Goal: Task Accomplishment & Management: Complete application form

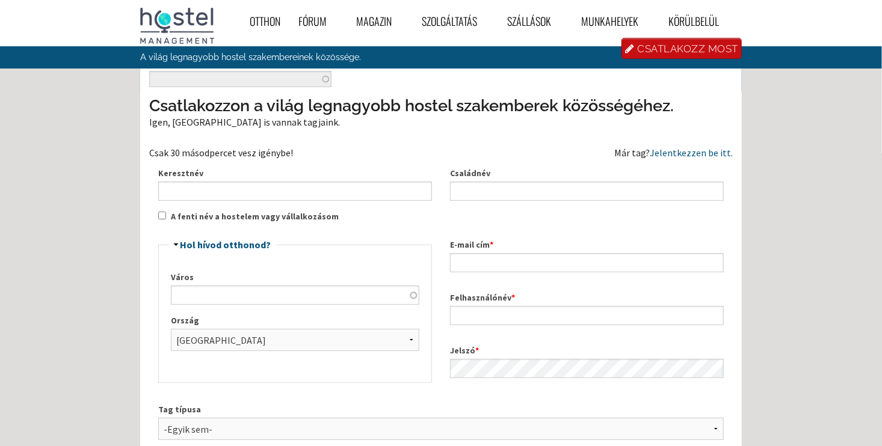
click at [357, 202] on div "Keresztnév" at bounding box center [295, 184] width 292 height 53
click at [356, 200] on input "Keresztnév" at bounding box center [295, 191] width 274 height 19
type input "Kamilla"
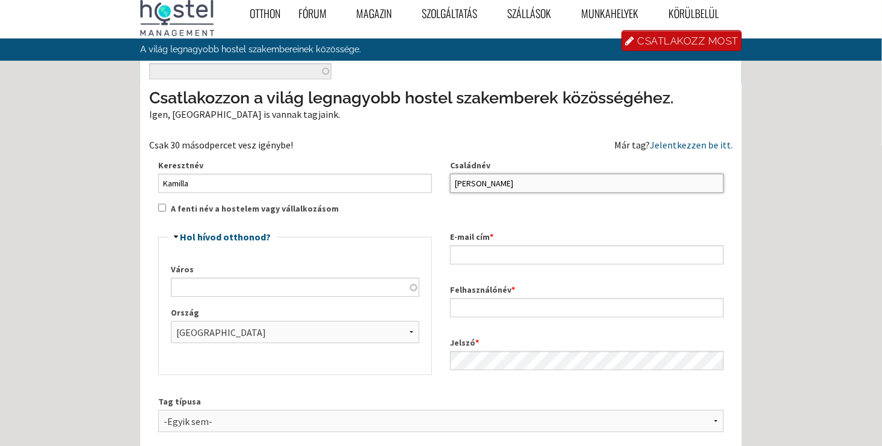
scroll to position [7, 0]
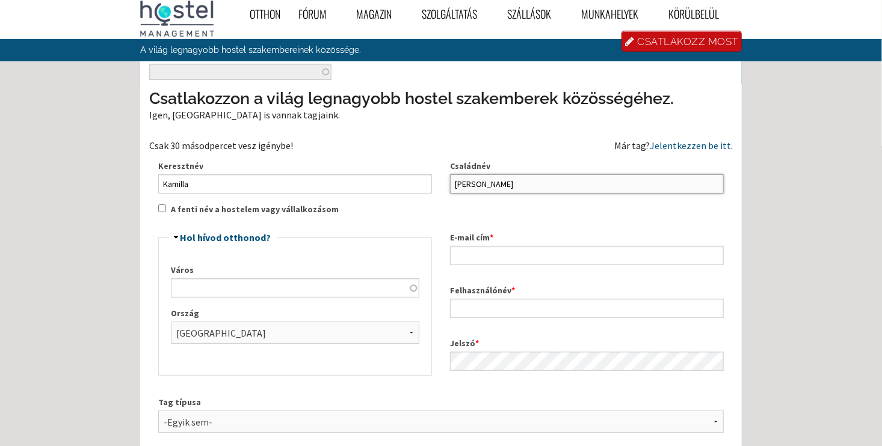
type input "Antal"
click at [231, 291] on input "Város" at bounding box center [295, 288] width 249 height 19
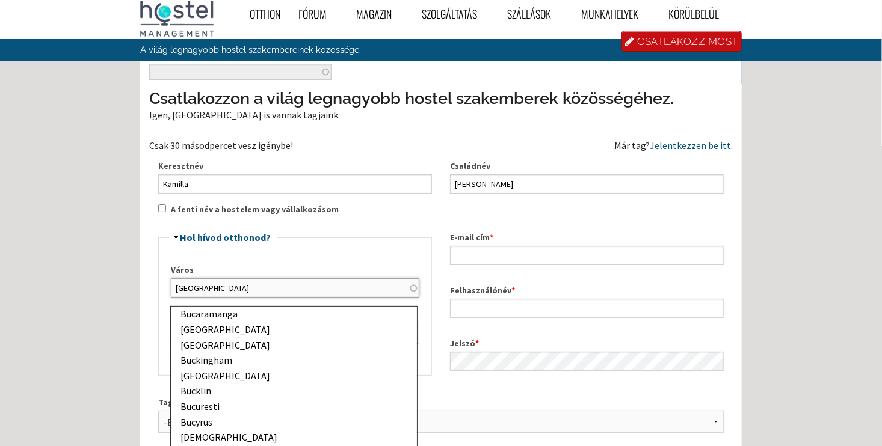
type input "Budapest"
click at [128, 274] on div "Otthon Fórum « Back Forum Fórumok Index « Back Forums Index Új bejegyzések Legu…" at bounding box center [441, 381] width 882 height 777
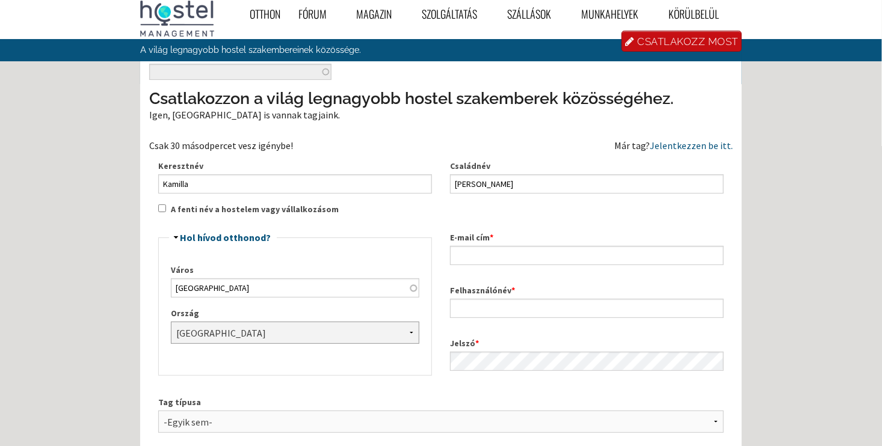
click at [207, 338] on select "-Egyik sem- Afganisztán Åland-szigetek Albánia Algéria Amerikai Szamoa Andorra …" at bounding box center [295, 333] width 249 height 22
select select "953"
click at [171, 322] on select "-Egyik sem- Afganisztán Åland-szigetek Albánia Algéria Amerikai Szamoa Andorra …" at bounding box center [295, 333] width 249 height 22
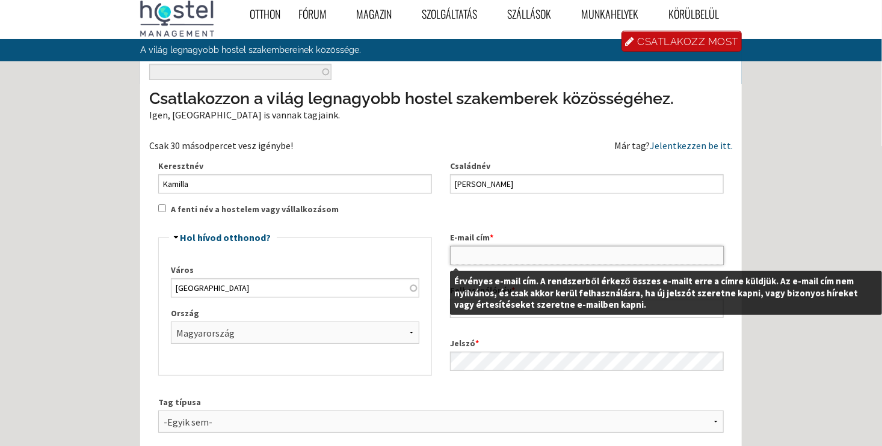
click at [507, 253] on input "E-mail cím *" at bounding box center [587, 255] width 274 height 19
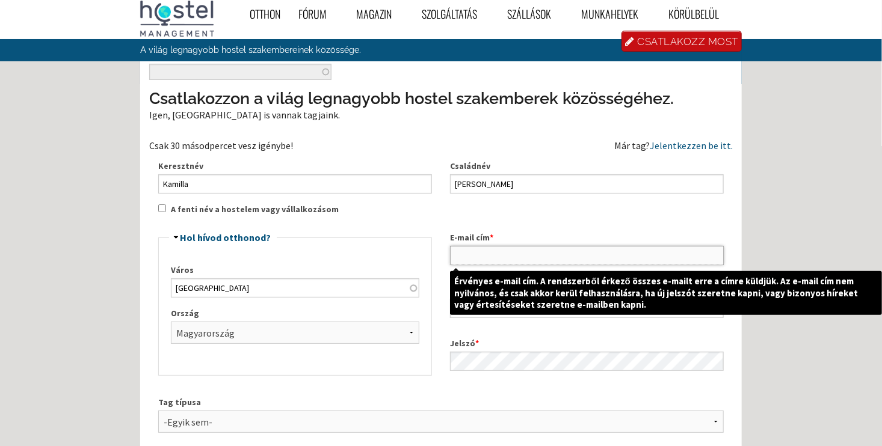
click at [467, 246] on input "E-mail cím *" at bounding box center [587, 255] width 274 height 19
click at [465, 258] on input "E-mail cím *" at bounding box center [587, 255] width 274 height 19
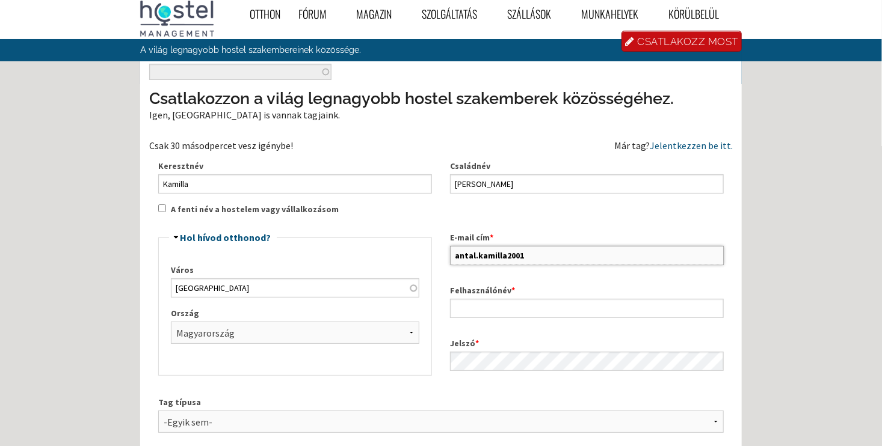
paste input "I was responsible for administration, cleaning, and preparing the rooms. I ensu…"
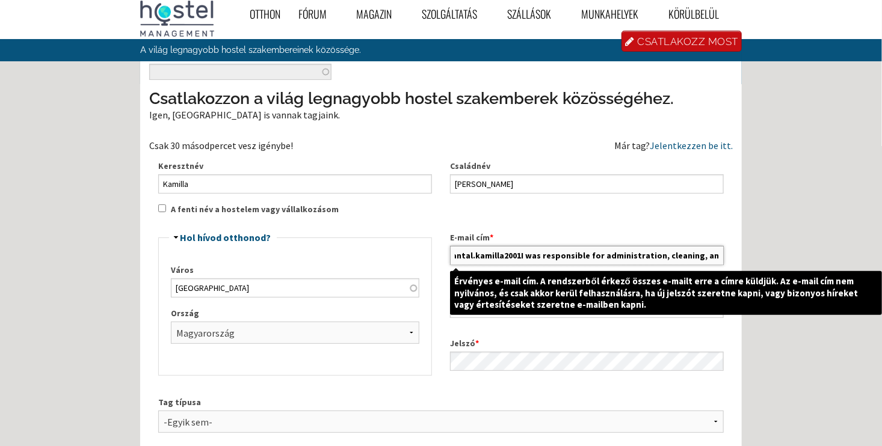
scroll to position [0, 0]
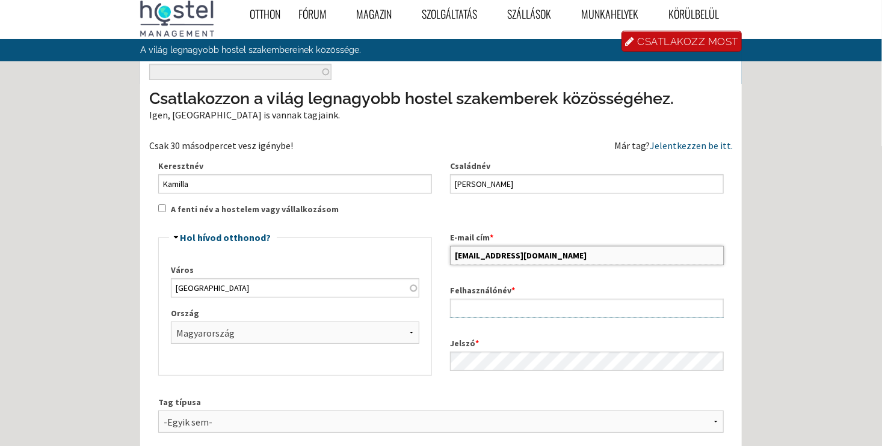
type input "[EMAIL_ADDRESS][DOMAIN_NAME]"
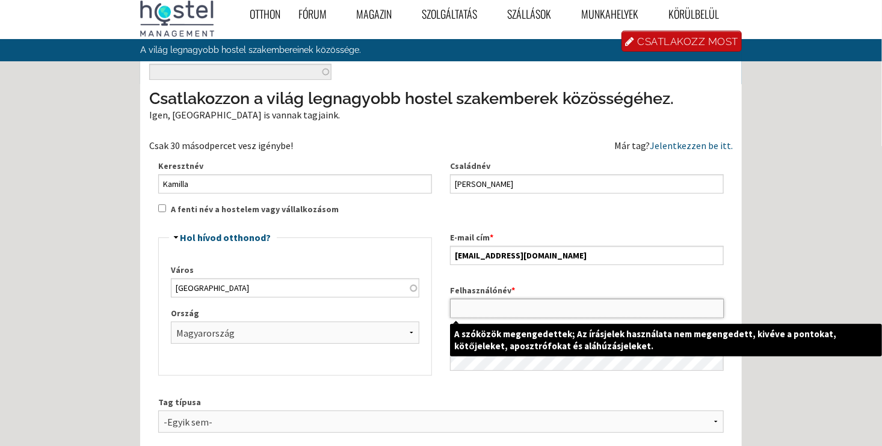
click at [495, 308] on input "Felhasználónév *" at bounding box center [587, 308] width 274 height 19
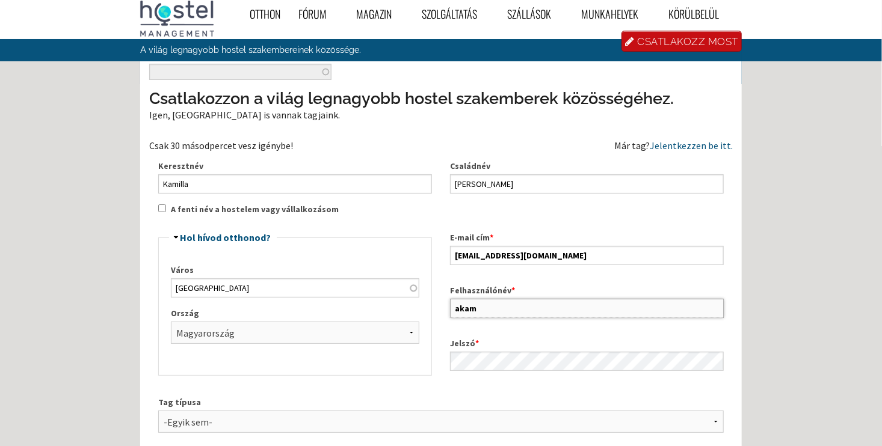
type input "akamilla2001"
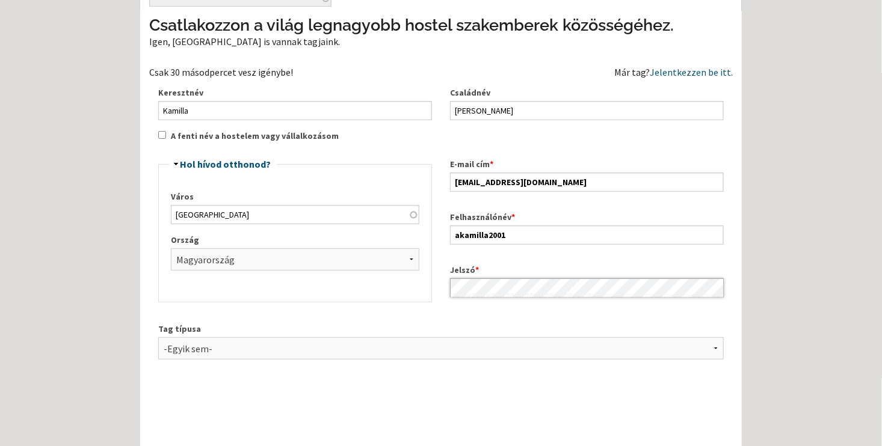
scroll to position [82, 0]
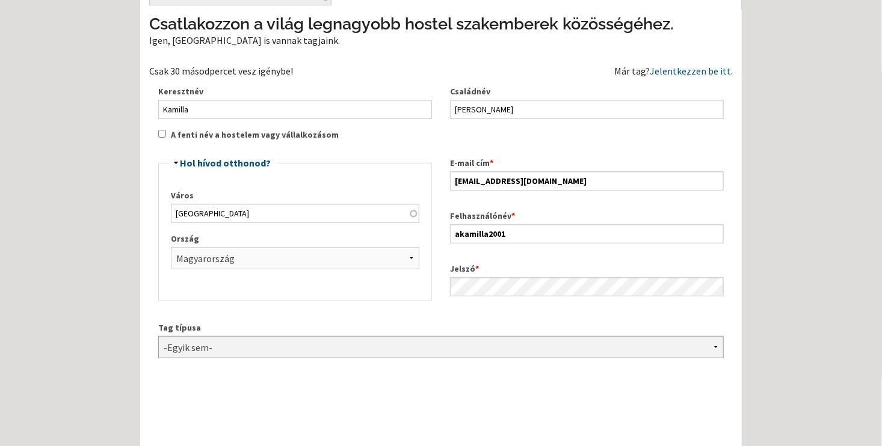
click at [351, 348] on select "-Egyik sem- Hostel tulajdonos Hostel menedzser Hostel befektető A hostel személ…" at bounding box center [441, 347] width 566 height 22
select select "1419"
click at [158, 336] on select "-Egyik sem- Hostel tulajdonos Hostel menedzser Hostel befektető A hostel személ…" at bounding box center [441, 347] width 566 height 22
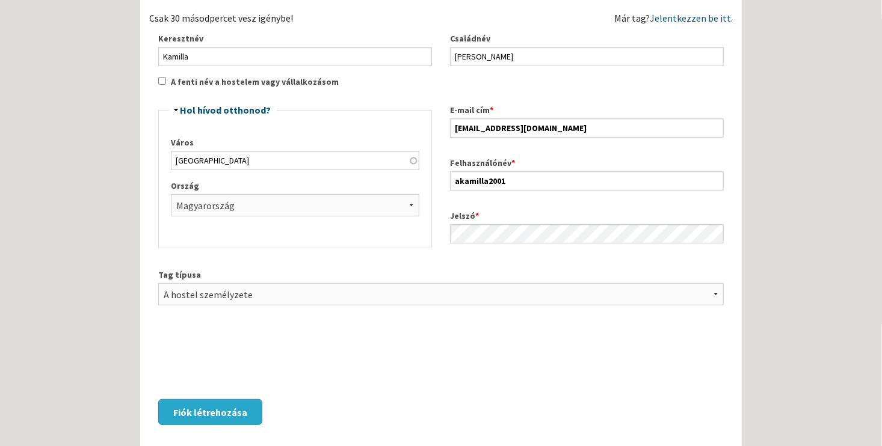
scroll to position [136, 0]
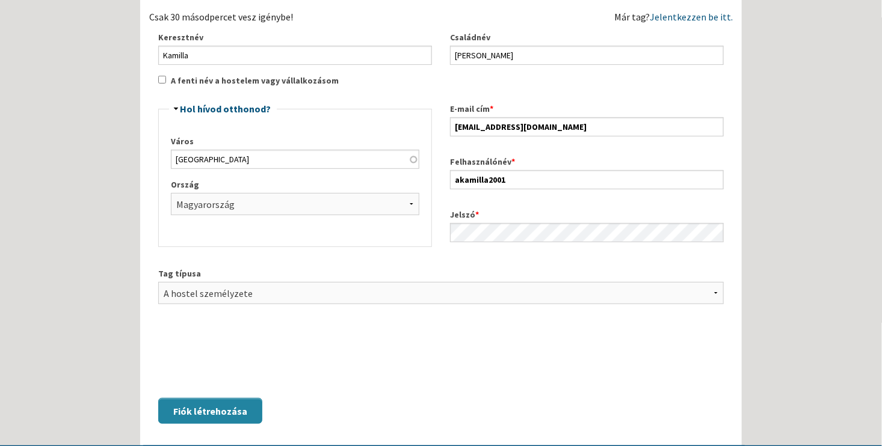
click at [209, 412] on button "Fiók létrehozása" at bounding box center [210, 411] width 104 height 26
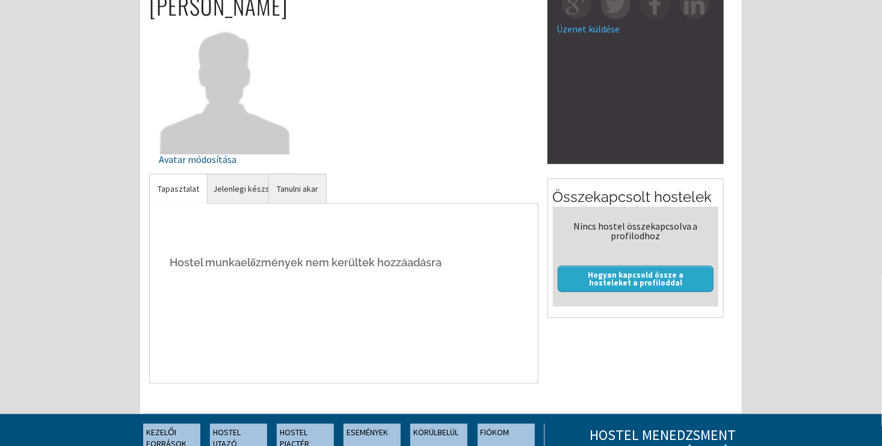
scroll to position [128, 0]
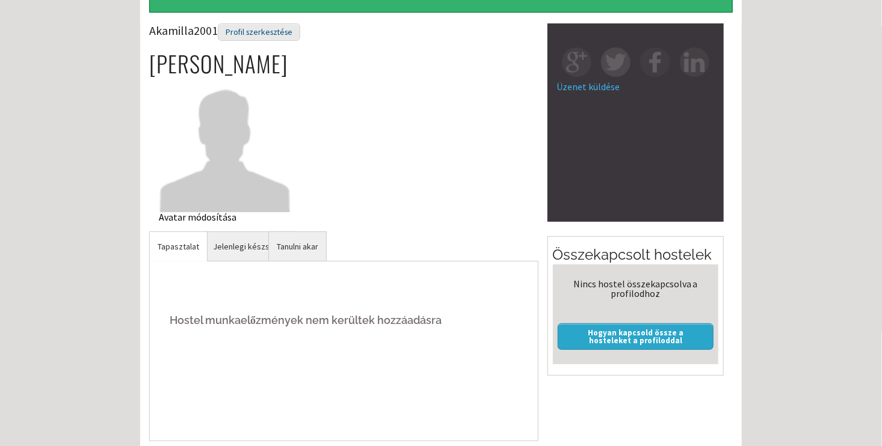
click at [208, 215] on div "Avatar módosítása" at bounding box center [225, 217] width 133 height 10
click at [176, 213] on div "Avatar módosítása" at bounding box center [225, 217] width 133 height 10
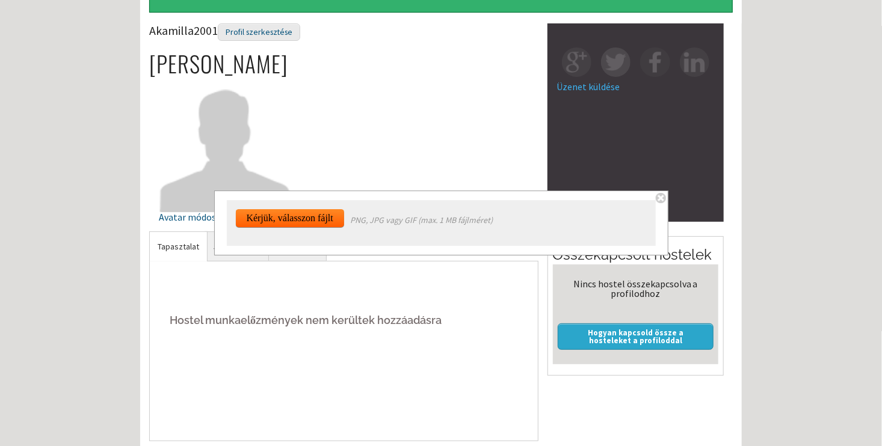
click at [294, 221] on input "file" at bounding box center [296, 377] width 120 height 336
click at [653, 198] on div "Please choose file PNG, JPG vagy GIF (max. 1 MB fájlméret) Submit Cancel" at bounding box center [441, 223] width 454 height 65
click at [658, 196] on span at bounding box center [661, 198] width 10 height 10
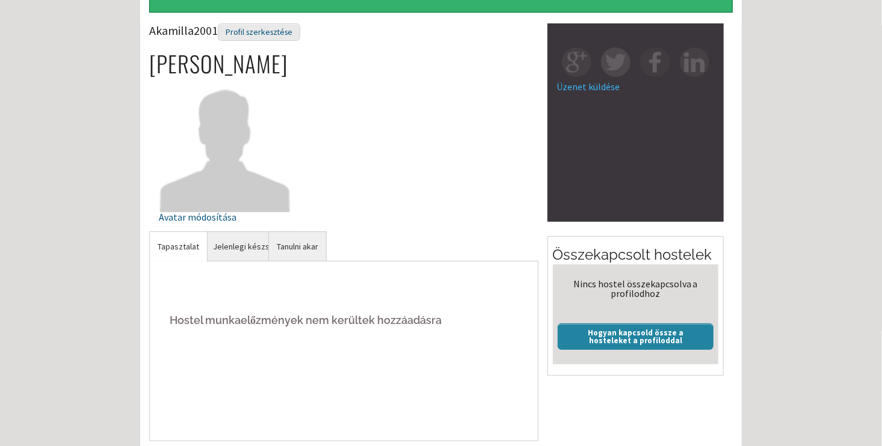
click at [629, 328] on link "Hogyan kapcsold össze a hosteleket a profiloddal" at bounding box center [636, 337] width 156 height 26
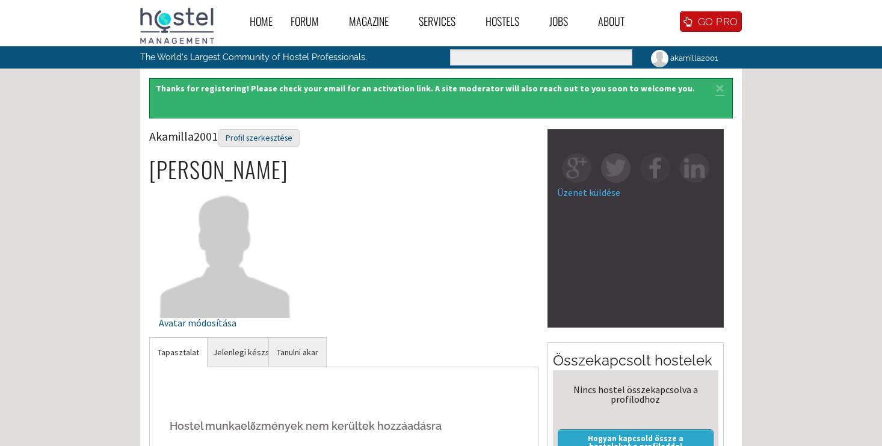
scroll to position [114, 0]
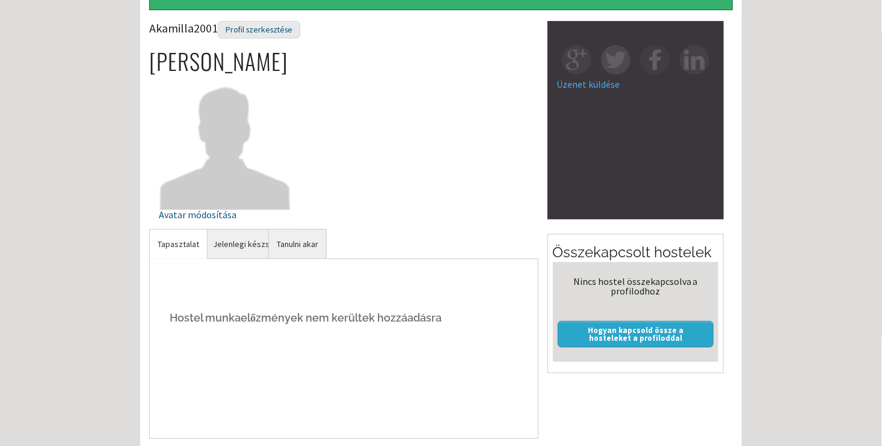
scroll to position [125, 0]
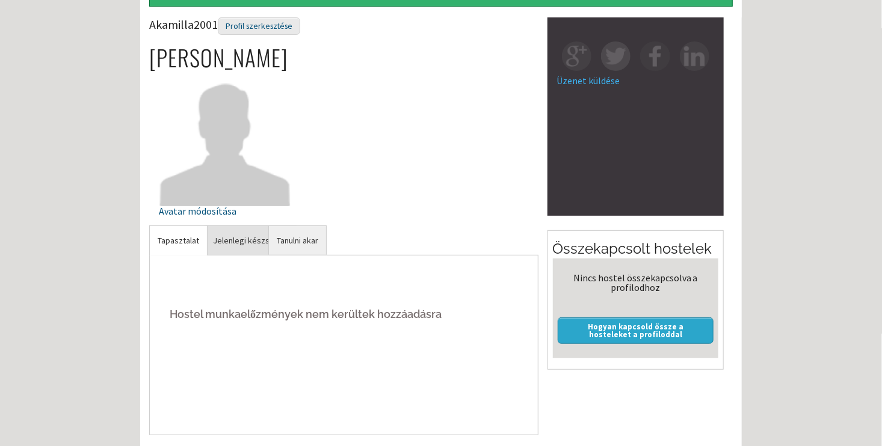
click at [236, 247] on link "Jelenlegi készségek" at bounding box center [250, 240] width 91 height 29
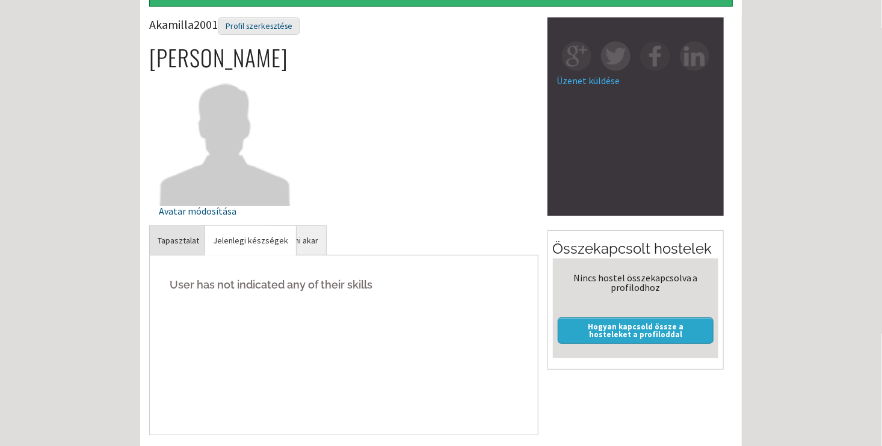
click at [197, 242] on link "Tapasztalat" at bounding box center [178, 240] width 57 height 29
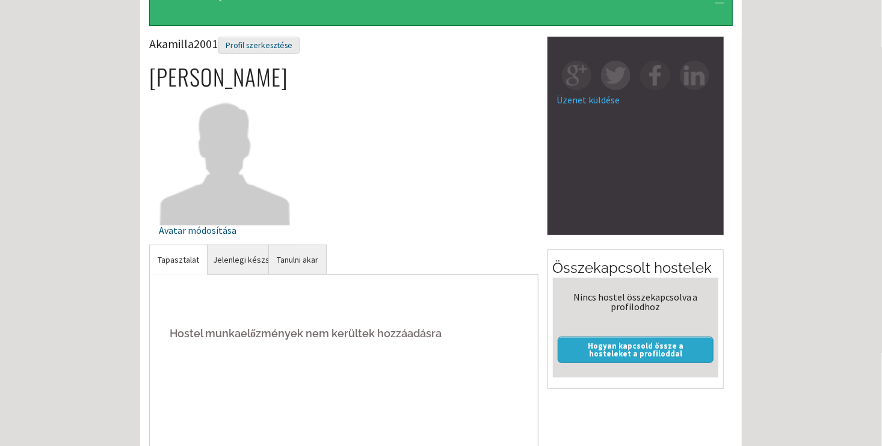
scroll to position [98, 0]
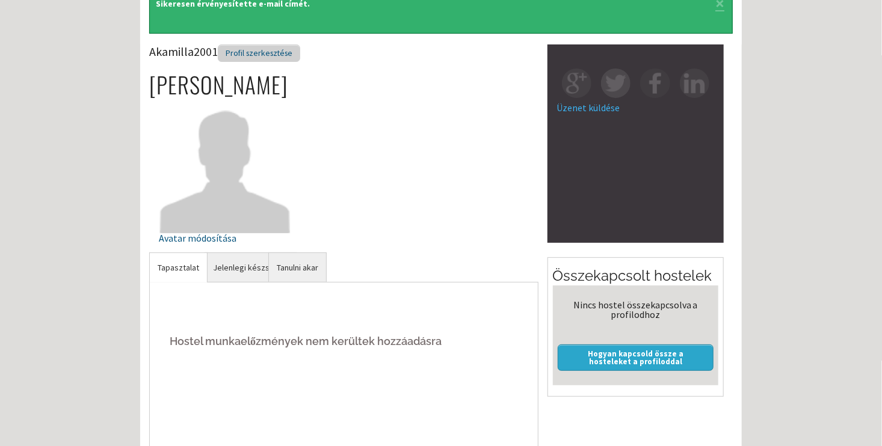
click at [263, 50] on div "Profil szerkesztése" at bounding box center [259, 53] width 82 height 17
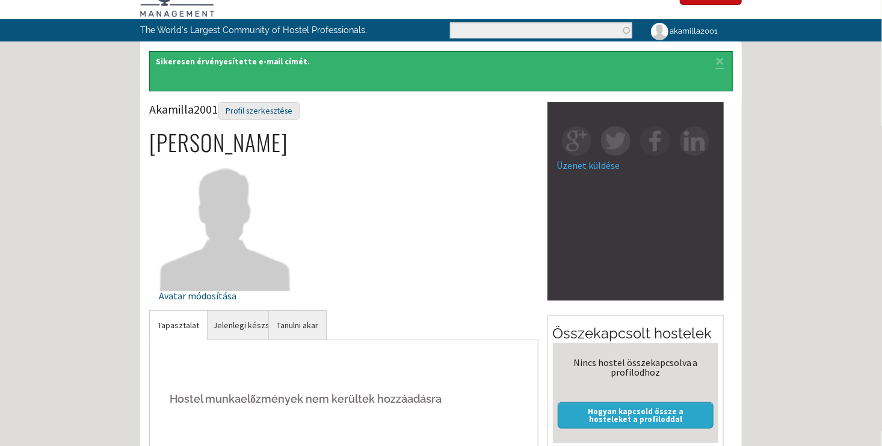
scroll to position [22, 0]
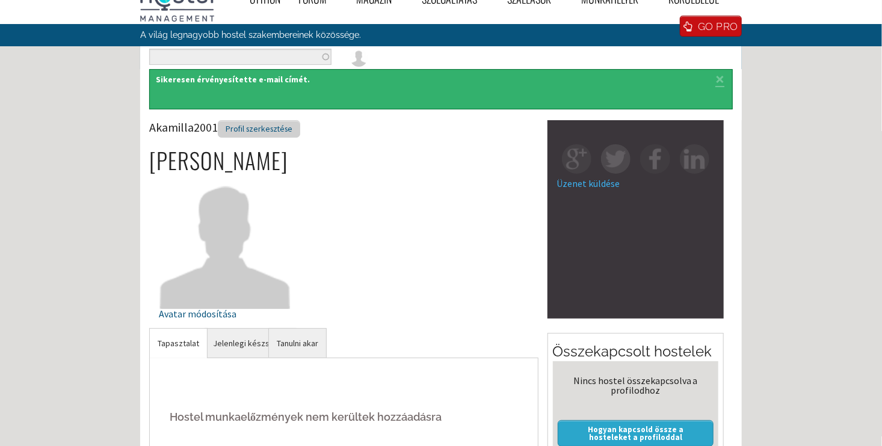
click at [260, 126] on div "Profil szerkesztése" at bounding box center [259, 128] width 82 height 17
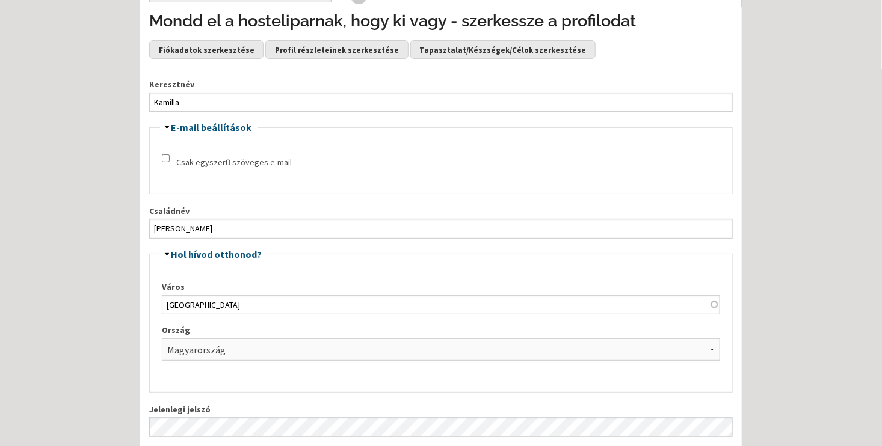
scroll to position [84, 0]
click at [327, 46] on link "Profil részleteinek szerkesztése" at bounding box center [336, 50] width 143 height 18
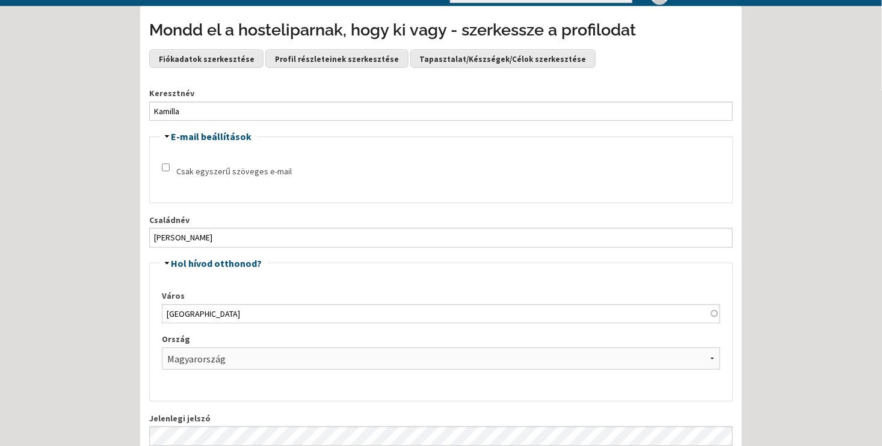
scroll to position [0, 0]
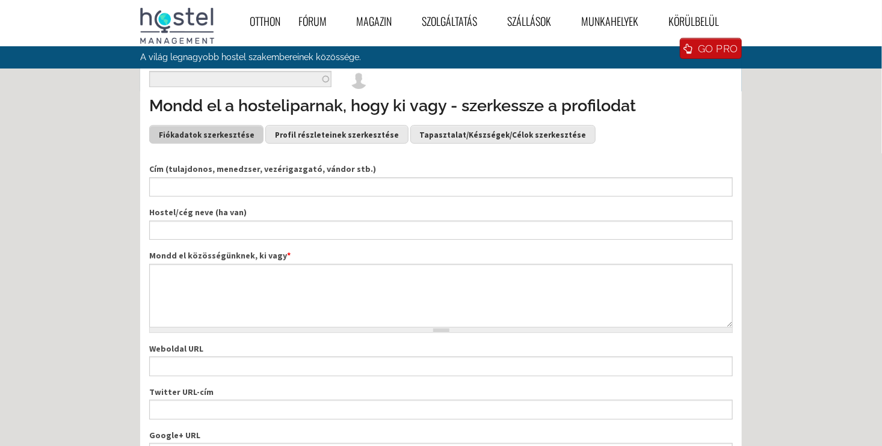
click at [224, 129] on link "Fiókadatok szerkesztése" at bounding box center [206, 134] width 114 height 18
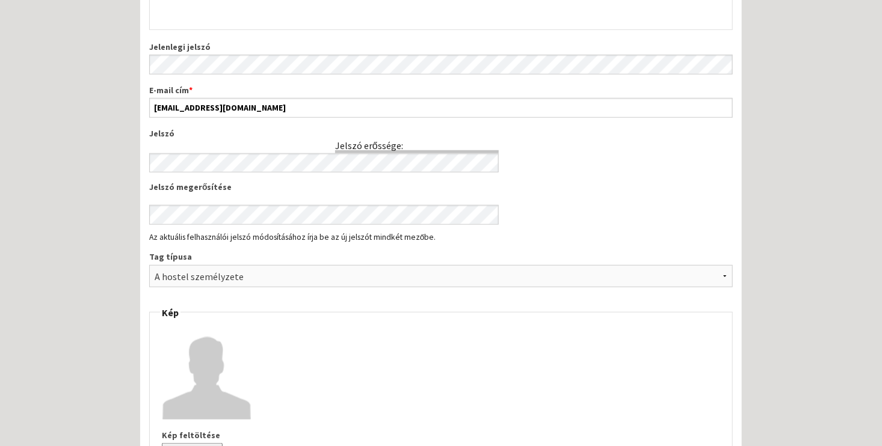
scroll to position [407, 0]
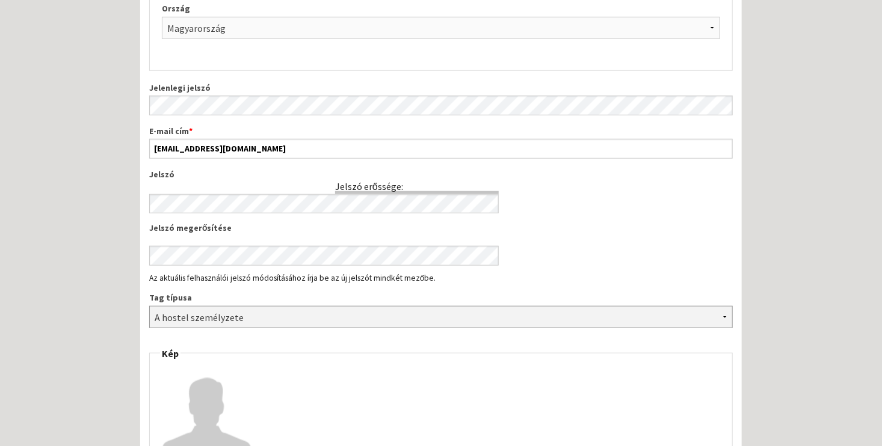
click at [434, 315] on select "-Egyik sem- Hostel tulajdonos Hostel menedzser Hostel befektető A hostel személ…" at bounding box center [441, 317] width 584 height 22
select select "1425"
click at [149, 306] on select "-Egyik sem- Hostel tulajdonos Hostel menedzser Hostel befektető A hostel személ…" at bounding box center [441, 317] width 584 height 22
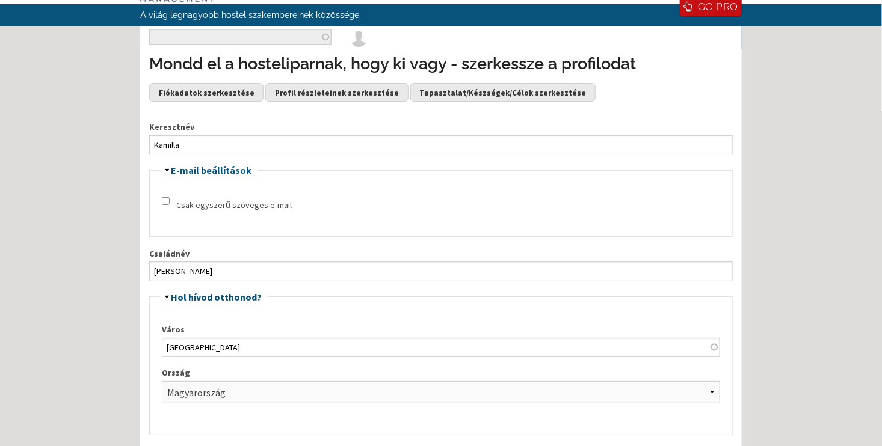
scroll to position [34, 0]
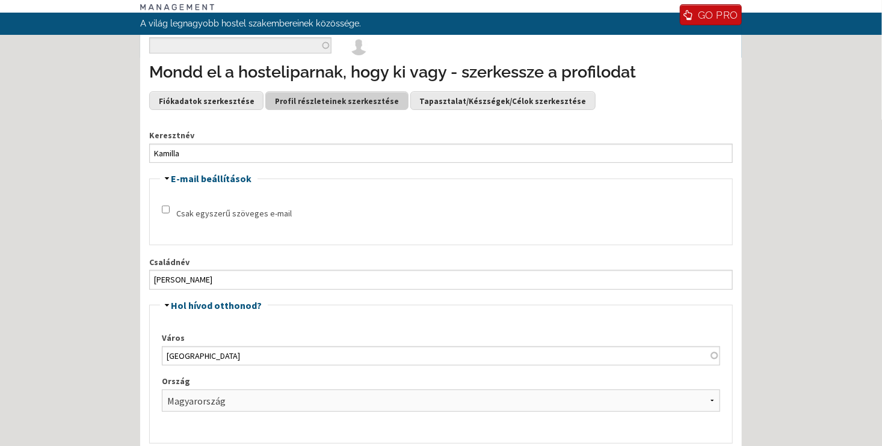
click at [326, 100] on link "Profil részleteinek szerkesztése" at bounding box center [336, 100] width 143 height 18
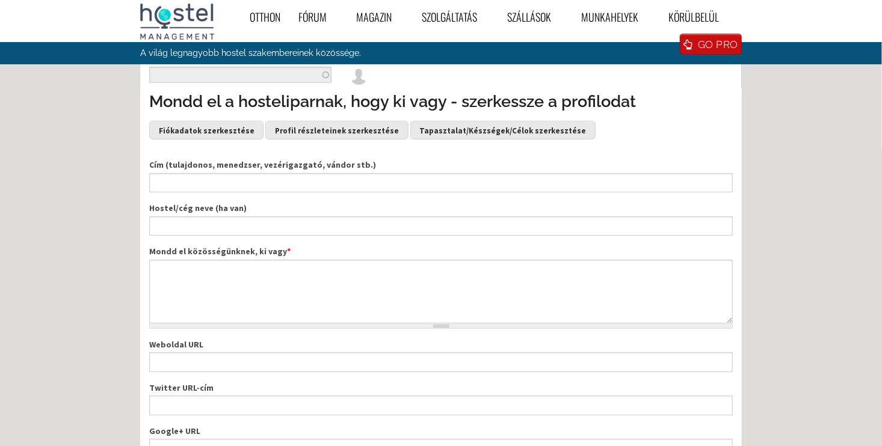
scroll to position [5, 0]
